Goal: Navigation & Orientation: Find specific page/section

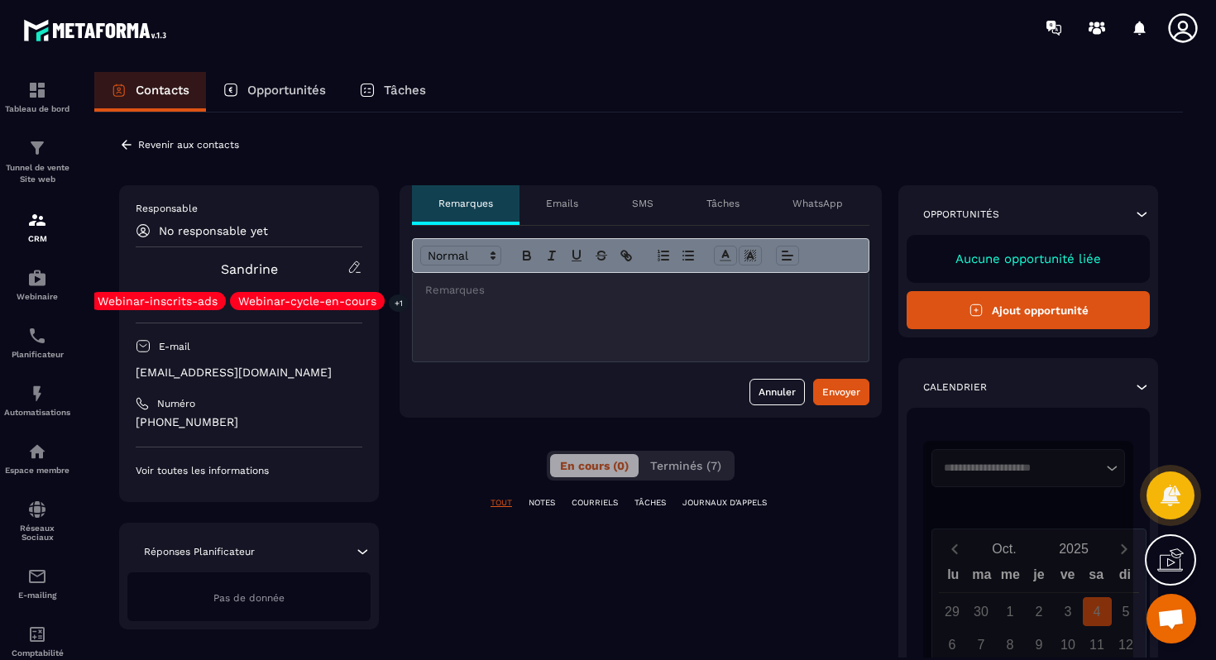
scroll to position [2129, 0]
click at [586, 196] on div "Emails" at bounding box center [561, 205] width 85 height 40
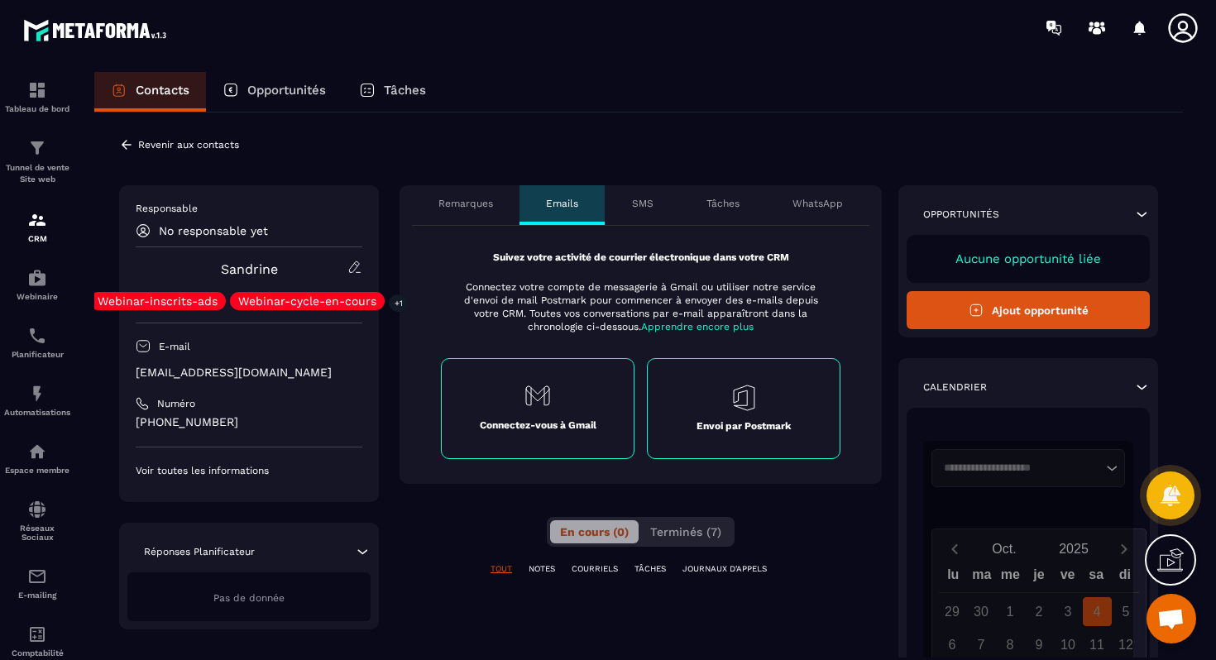
drag, startPoint x: 476, startPoint y: 196, endPoint x: 503, endPoint y: 196, distance: 27.3
click at [476, 196] on div "Remarques" at bounding box center [466, 205] width 108 height 40
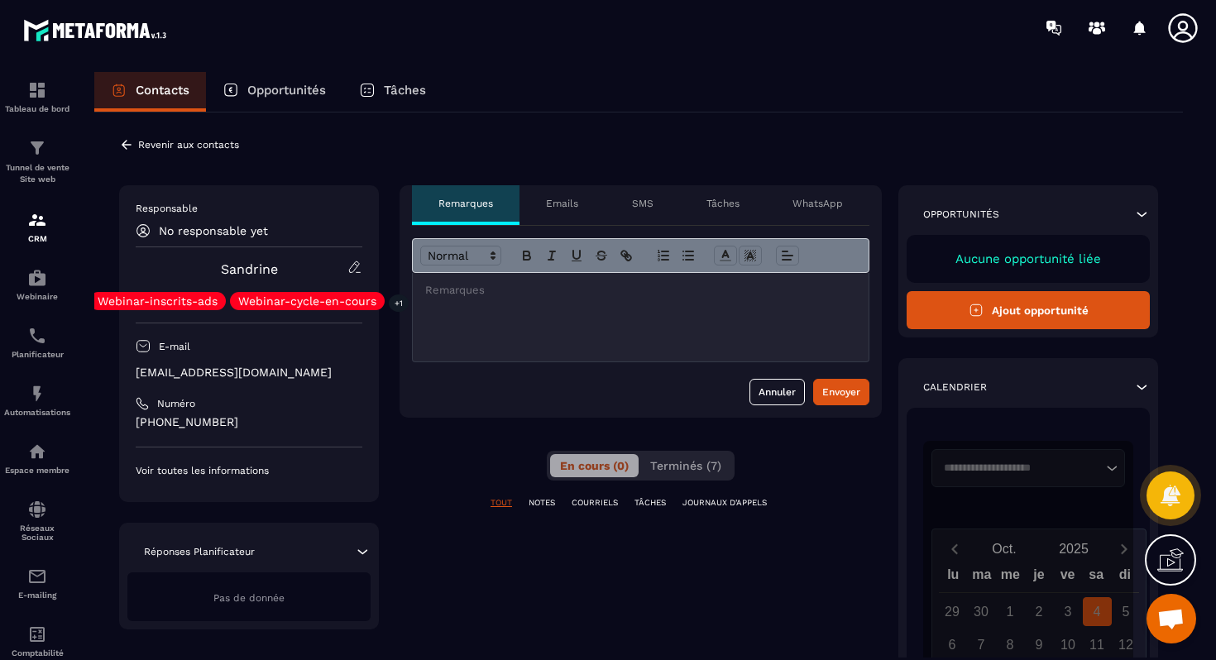
click at [259, 112] on div "**********" at bounding box center [638, 548] width 1088 height 873
click at [296, 87] on p "Opportunités" at bounding box center [286, 90] width 79 height 15
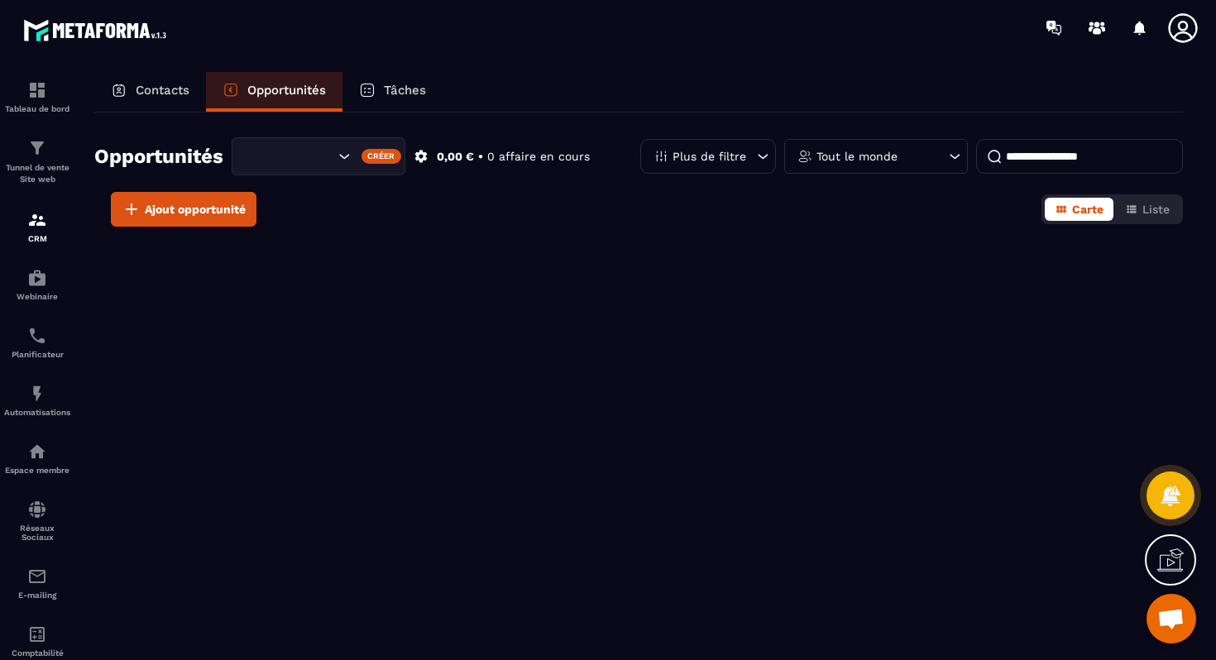
click at [188, 91] on p "Contacts" at bounding box center [163, 90] width 54 height 15
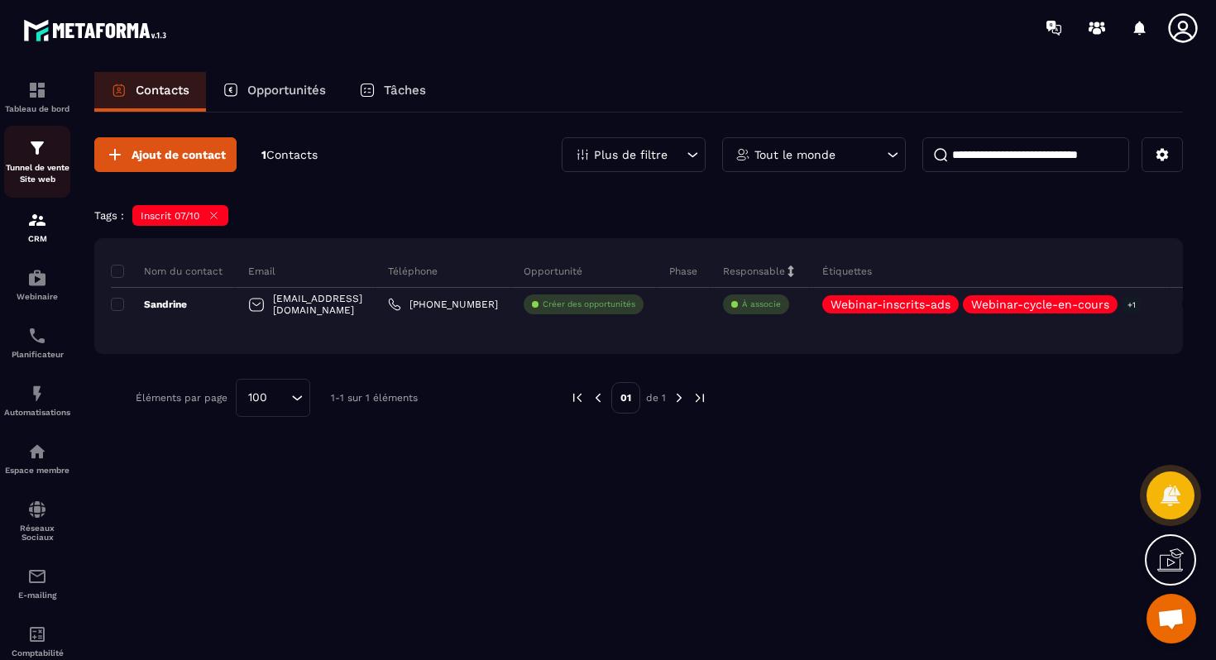
click at [53, 141] on div "Tunnel de vente Site web" at bounding box center [37, 161] width 66 height 47
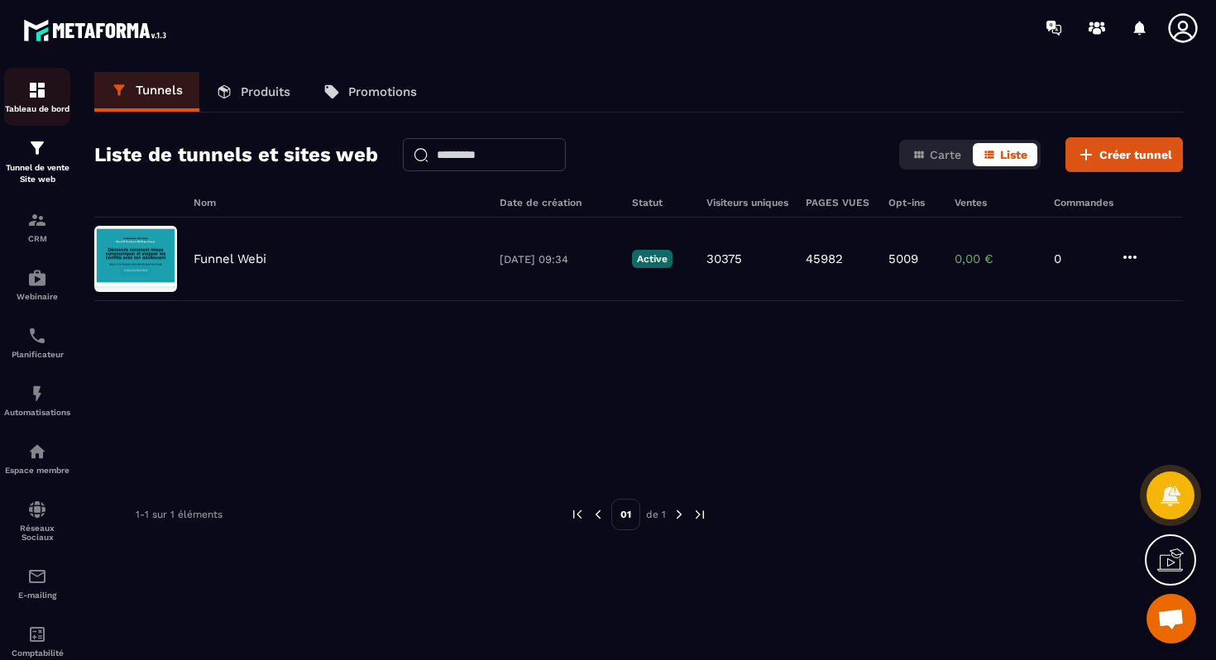
click at [50, 112] on p "Tableau de bord" at bounding box center [37, 108] width 66 height 9
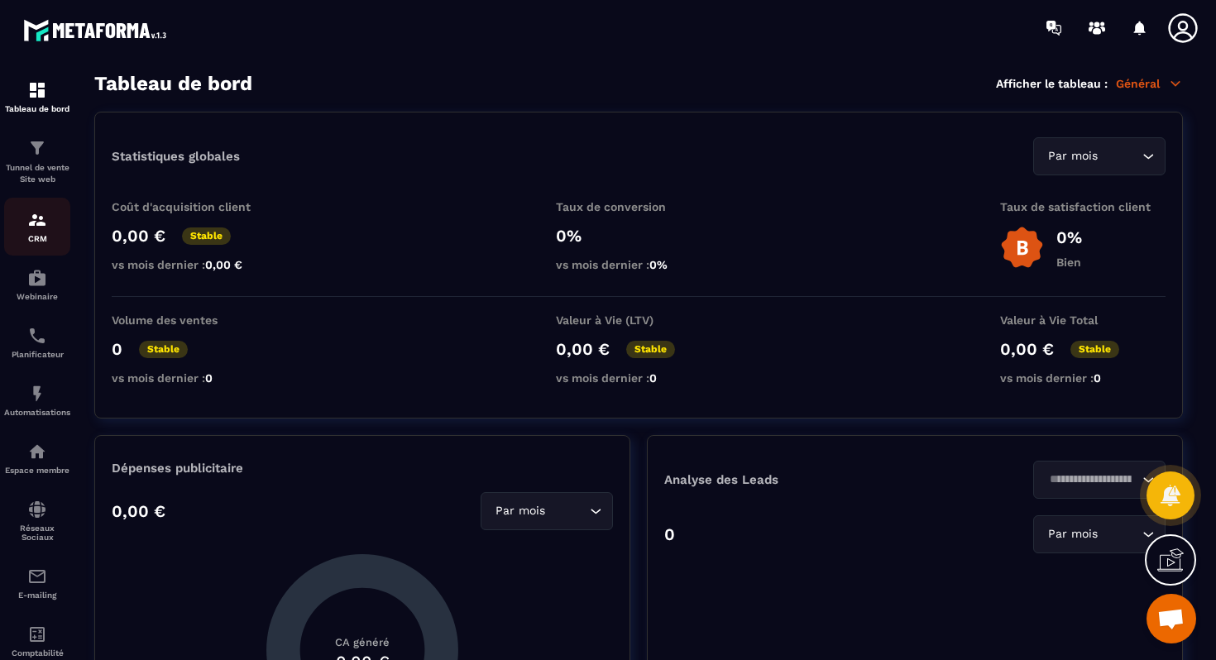
click at [25, 241] on p "CRM" at bounding box center [37, 238] width 66 height 9
